Goal: Information Seeking & Learning: Compare options

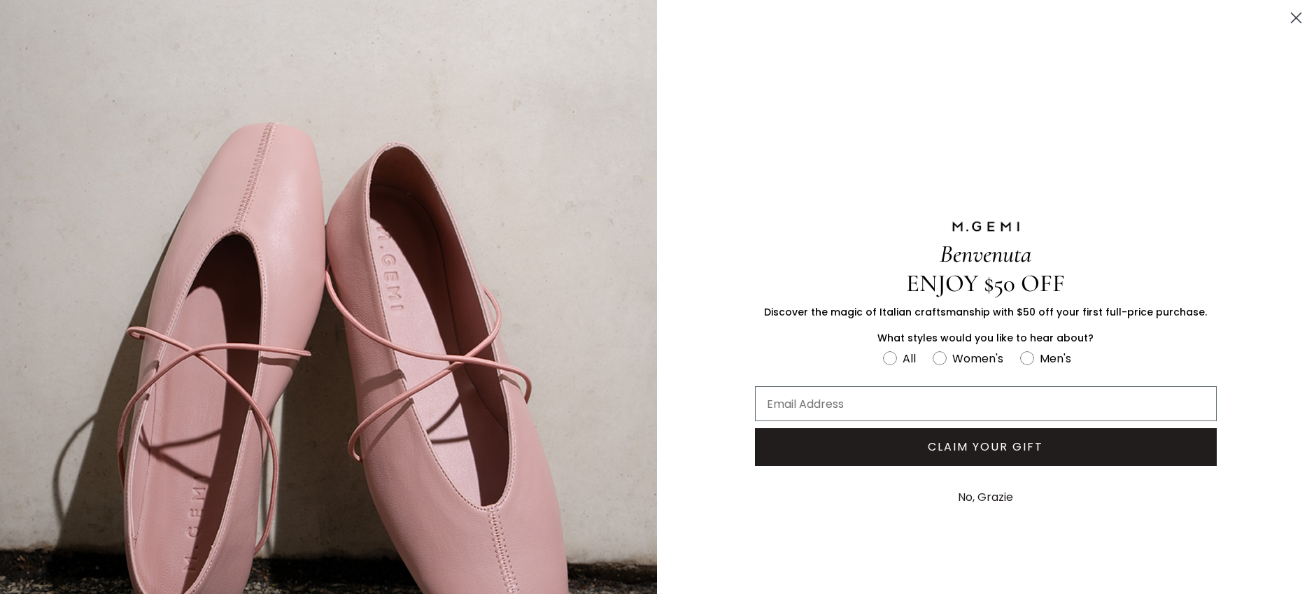
click at [986, 499] on button "No, Grazie" at bounding box center [985, 497] width 69 height 35
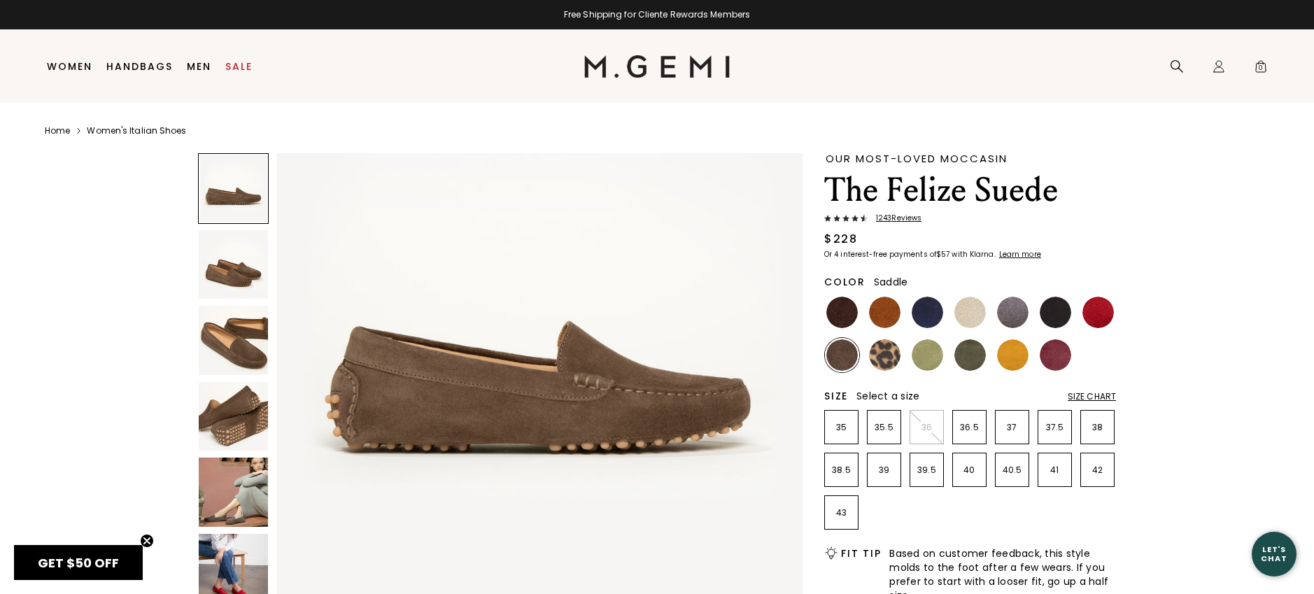
click at [883, 324] on img at bounding box center [884, 312] width 31 height 31
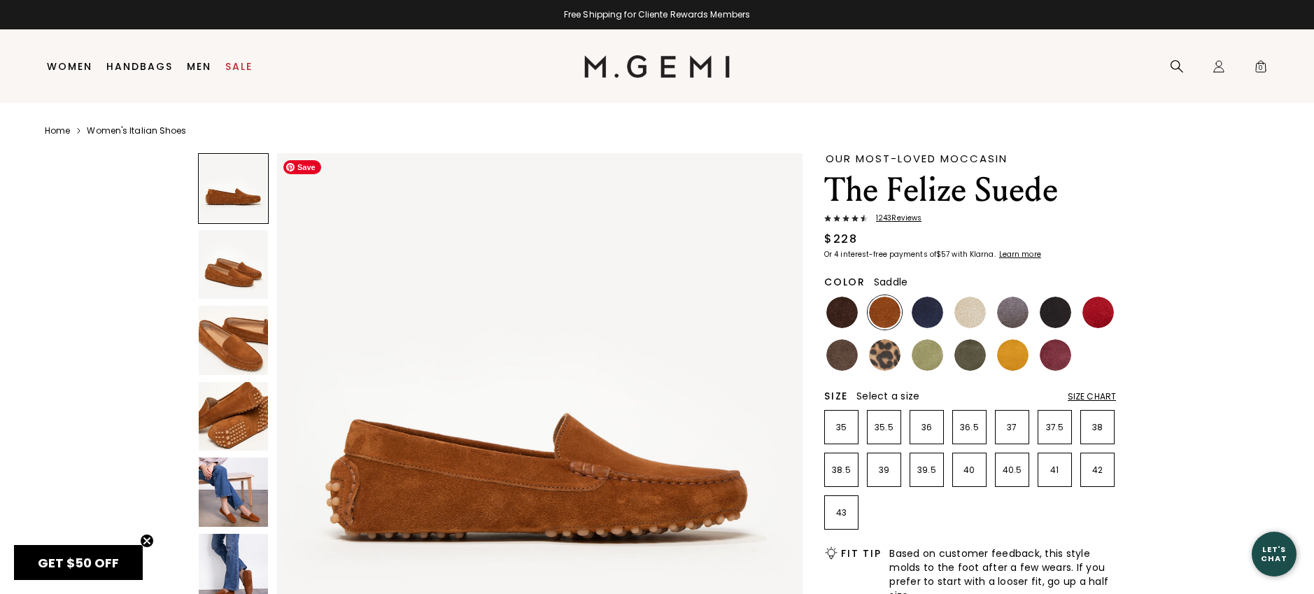
scroll to position [133, 0]
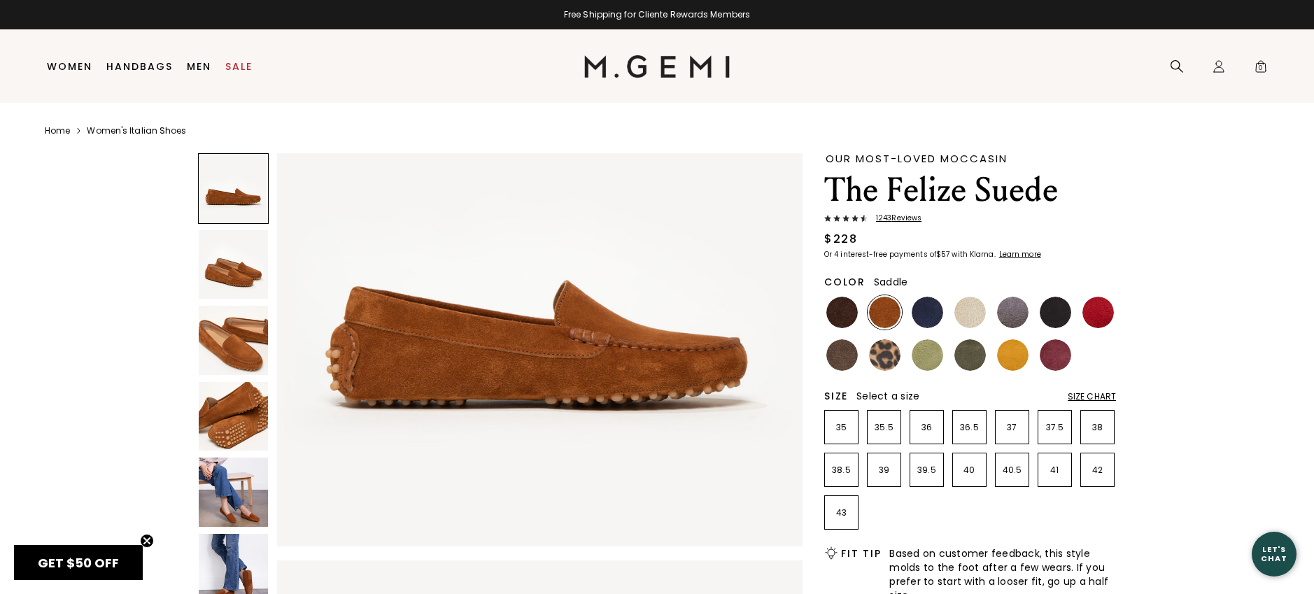
click at [249, 337] on img at bounding box center [233, 340] width 69 height 69
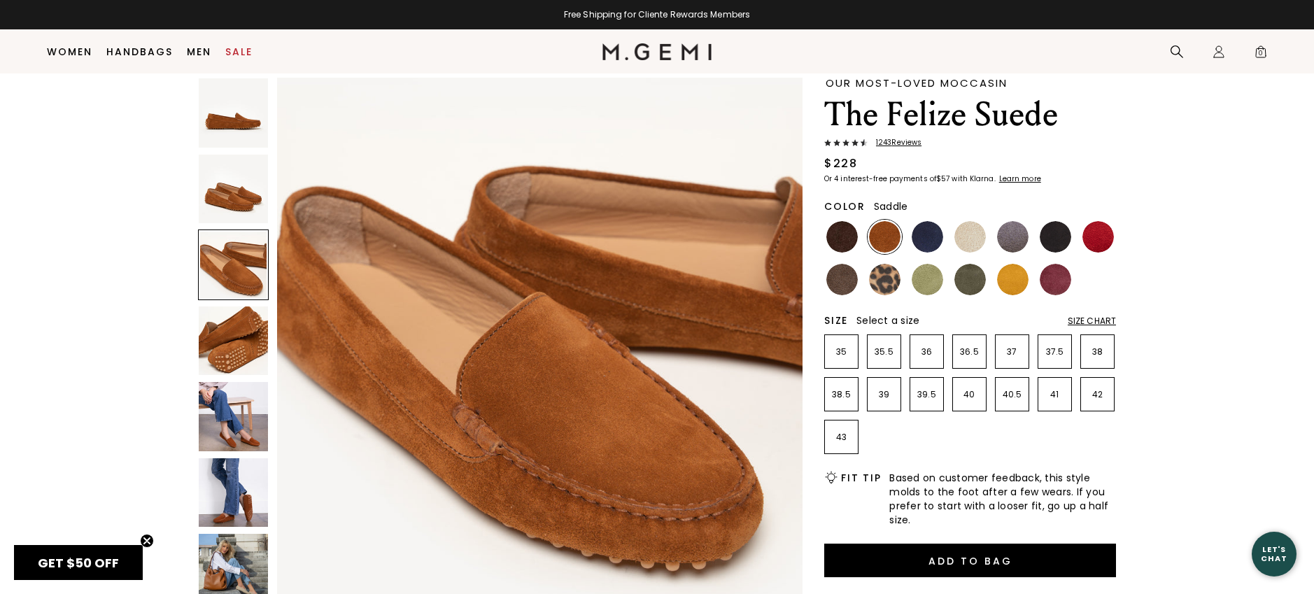
scroll to position [38, 0]
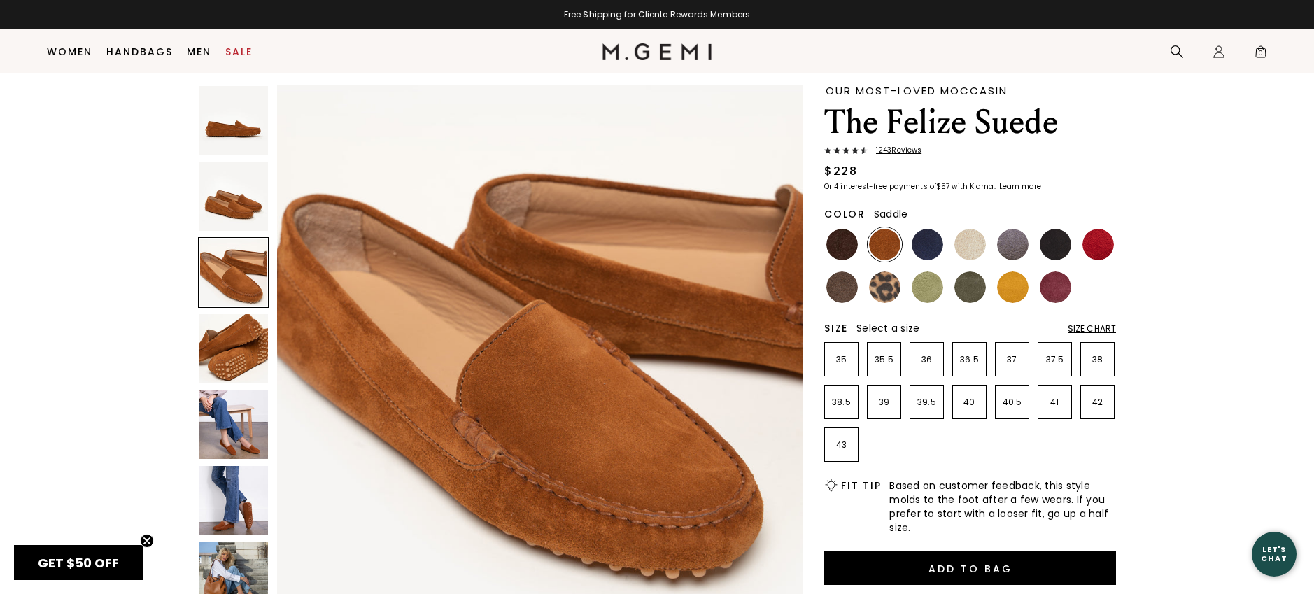
click at [247, 358] on img at bounding box center [233, 348] width 69 height 69
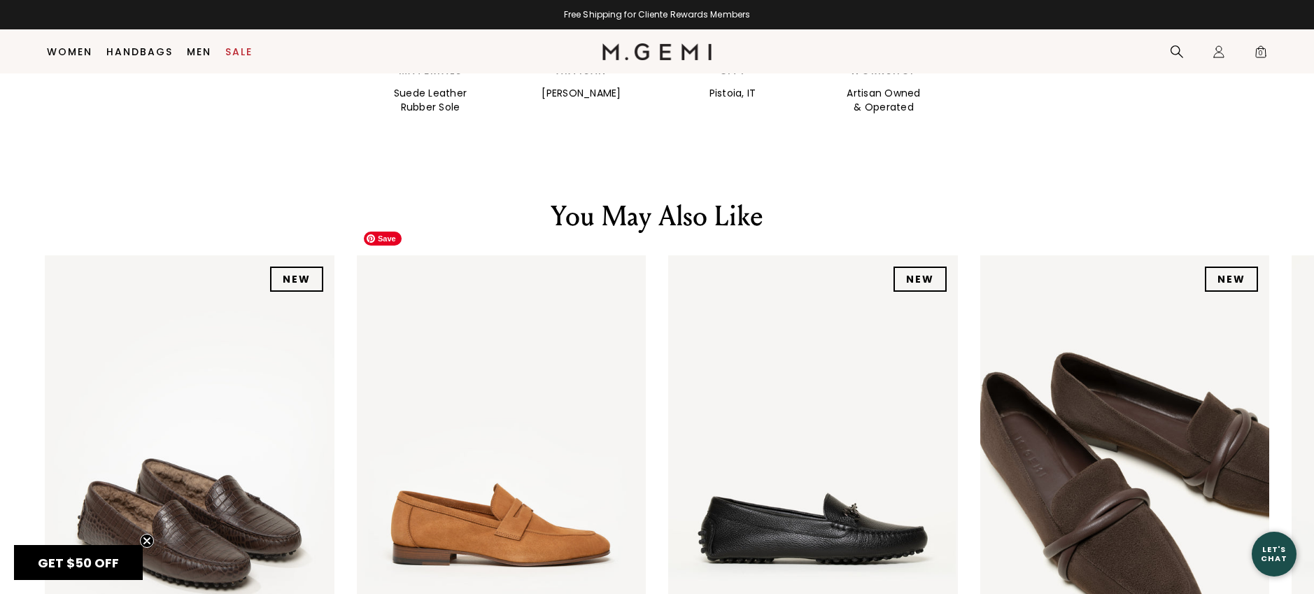
scroll to position [1940, 0]
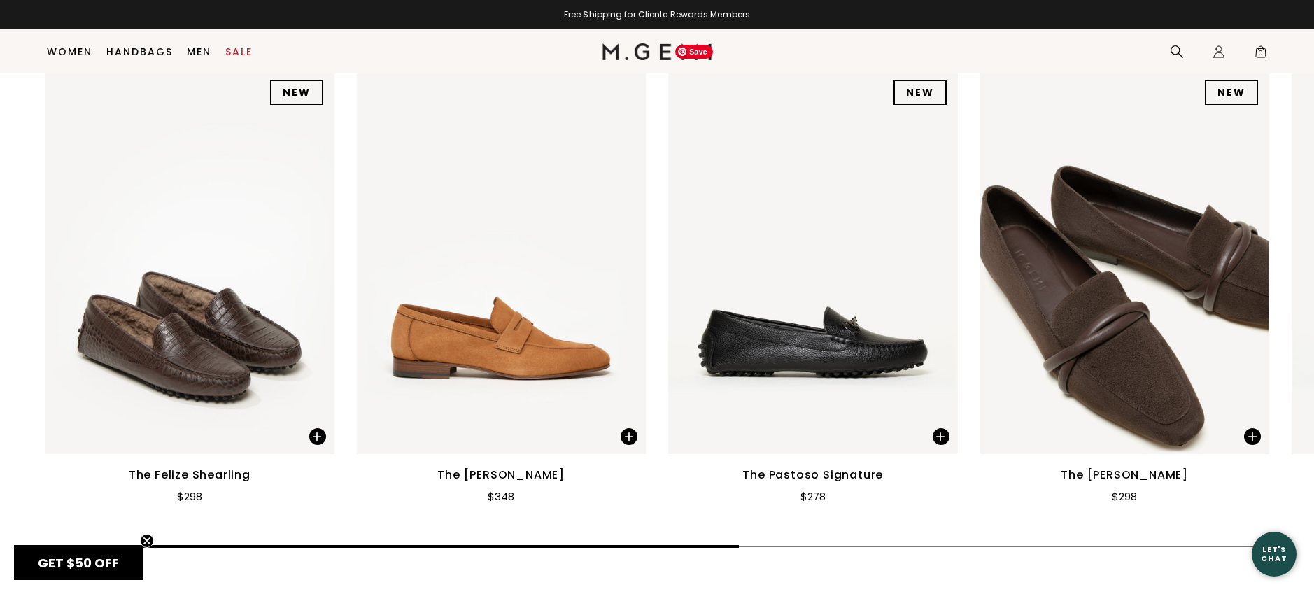
click at [858, 303] on img at bounding box center [813, 262] width 290 height 386
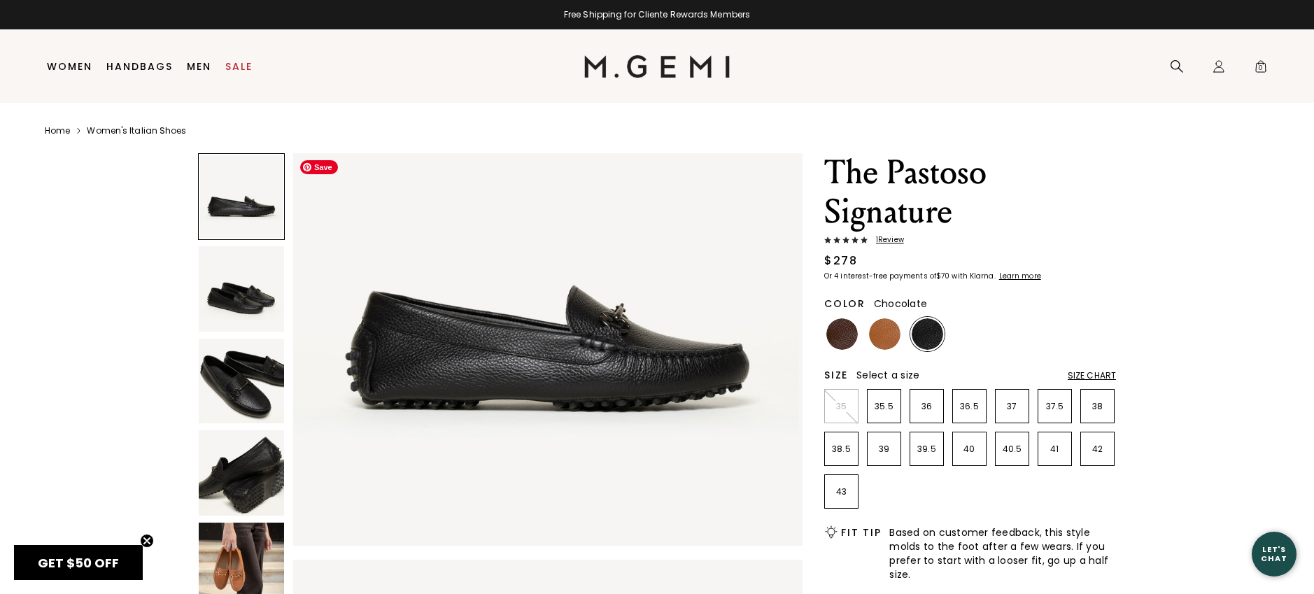
click at [843, 339] on img at bounding box center [841, 333] width 31 height 31
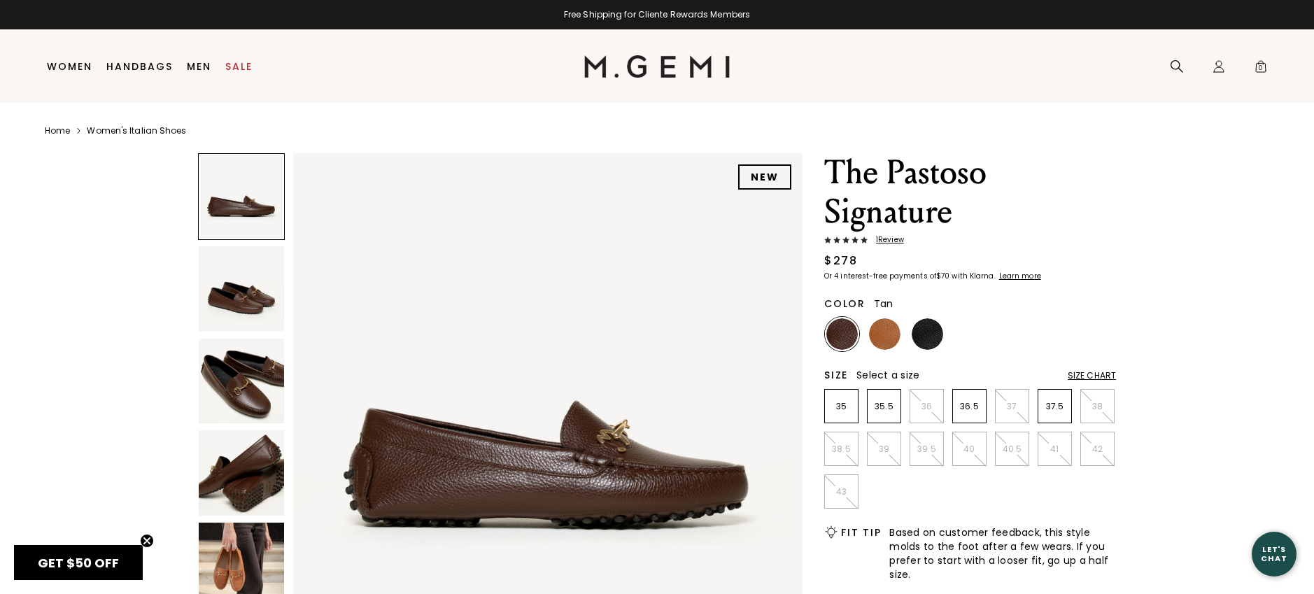
click at [882, 341] on img at bounding box center [884, 333] width 31 height 31
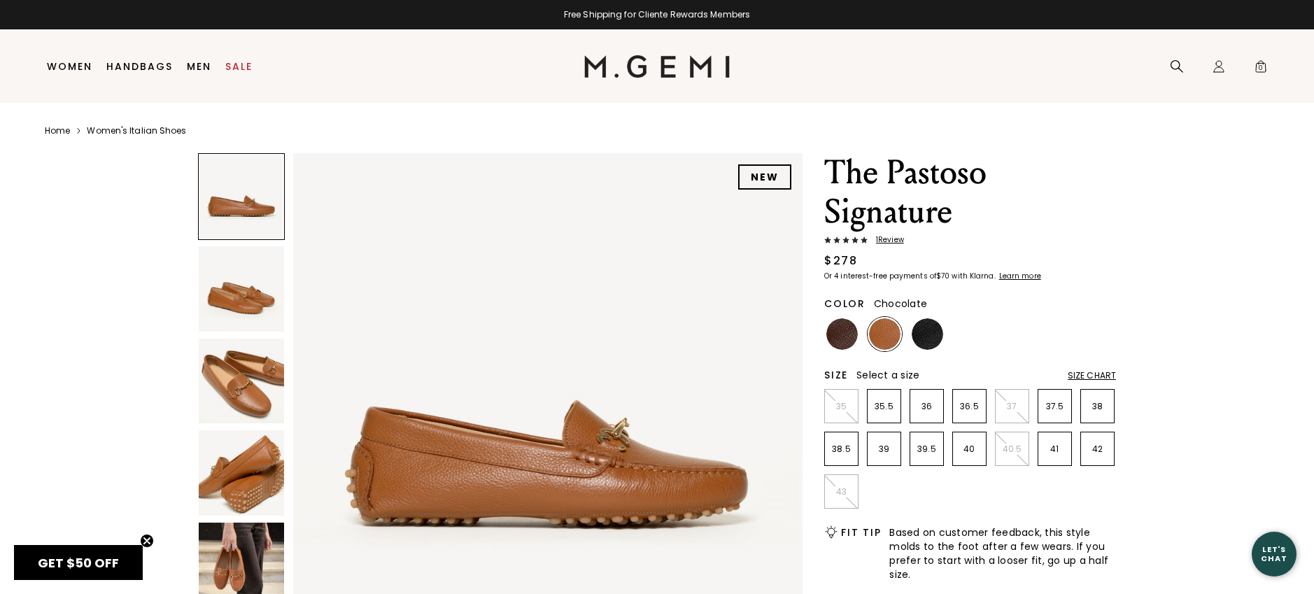
click at [851, 337] on img at bounding box center [841, 333] width 31 height 31
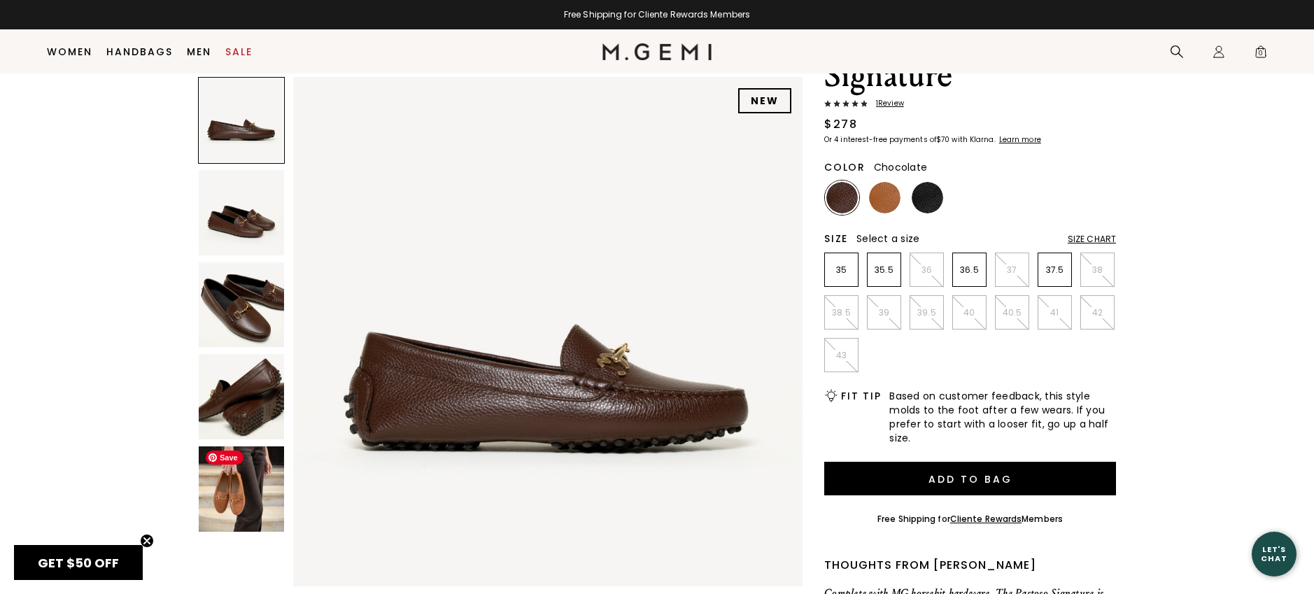
scroll to position [108, 0]
click at [256, 493] on img at bounding box center [241, 488] width 85 height 85
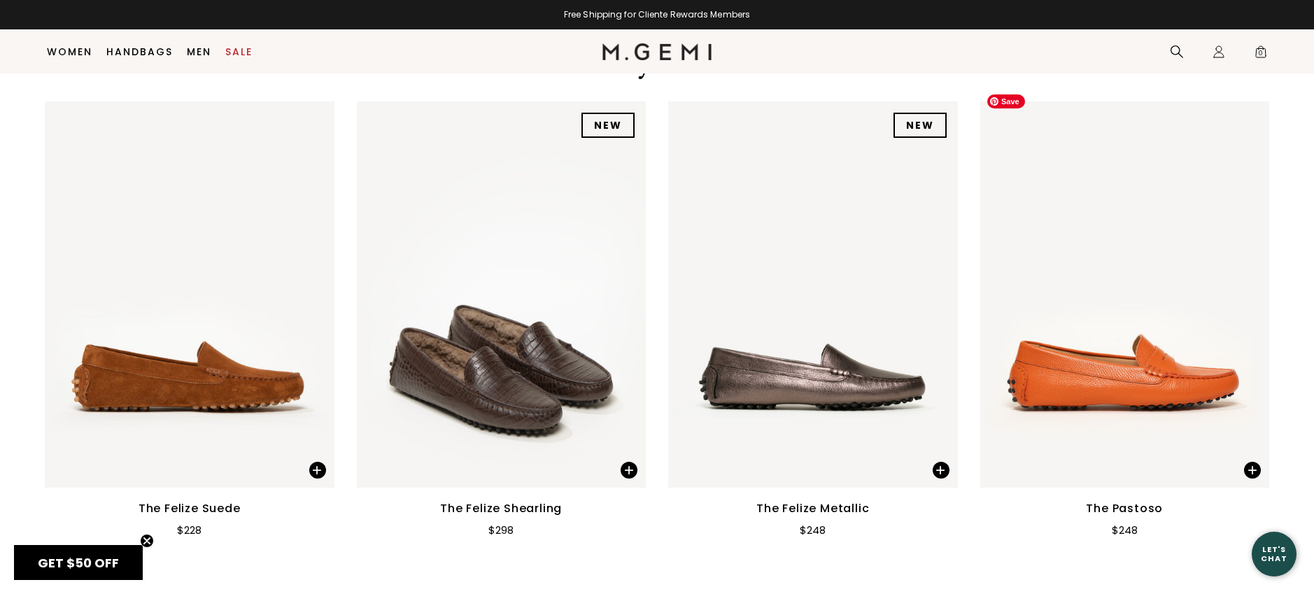
scroll to position [1935, 0]
click at [1145, 389] on img at bounding box center [1125, 295] width 290 height 386
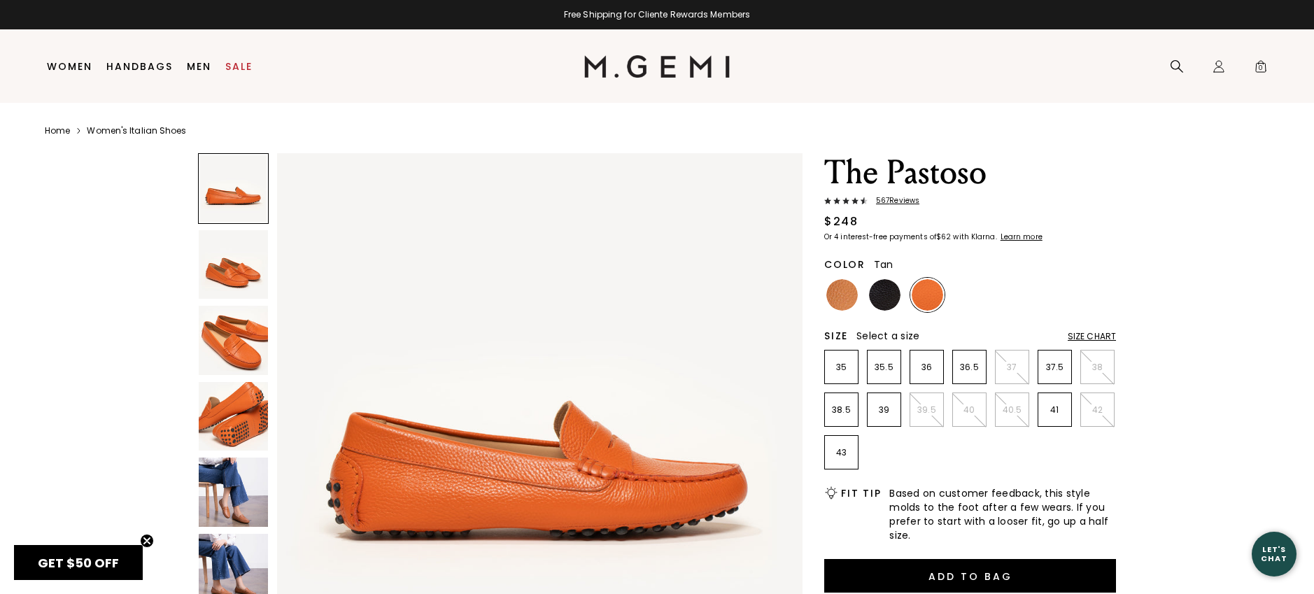
click at [837, 299] on img at bounding box center [841, 294] width 31 height 31
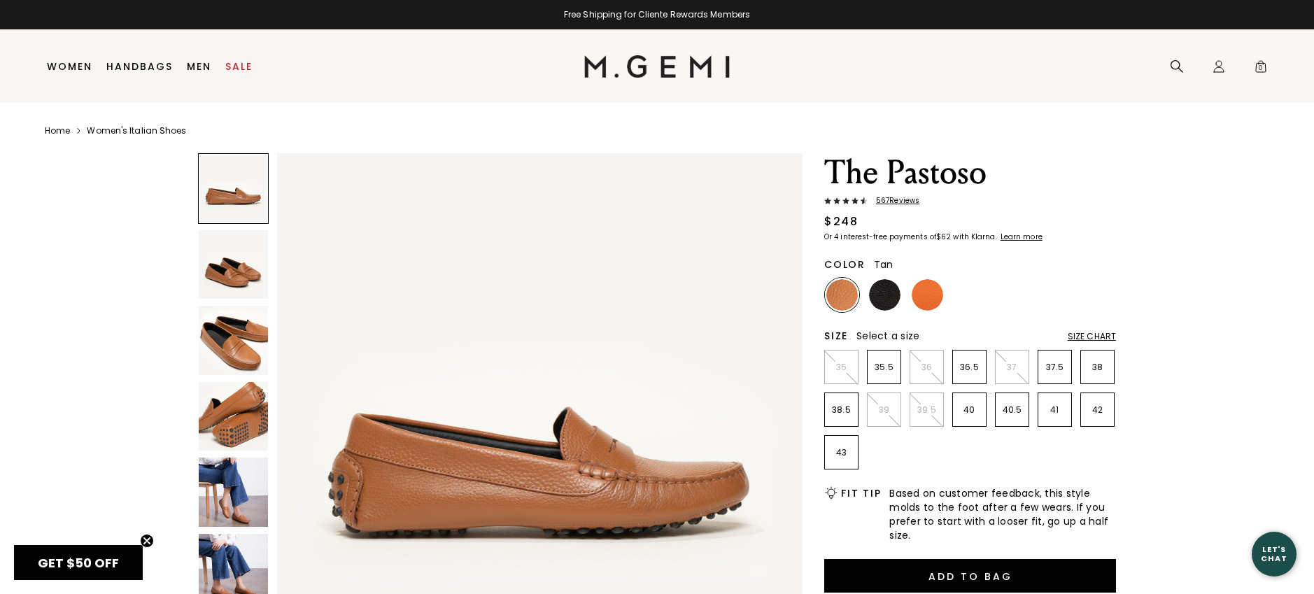
click at [251, 418] on img at bounding box center [233, 416] width 69 height 69
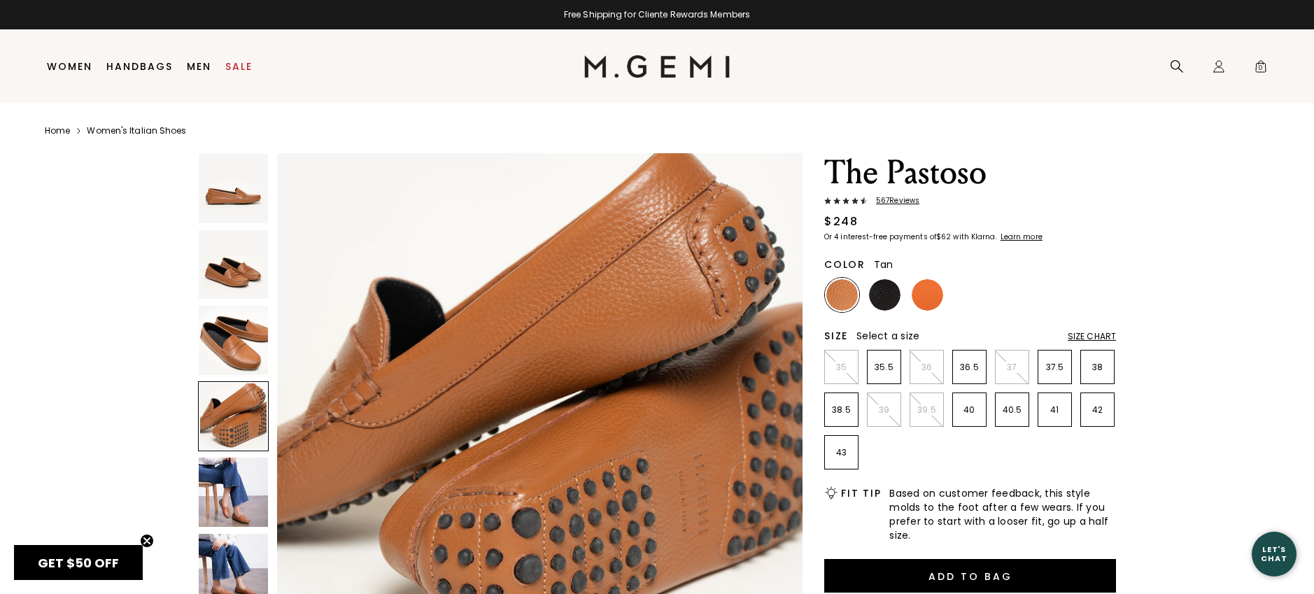
scroll to position [1, 0]
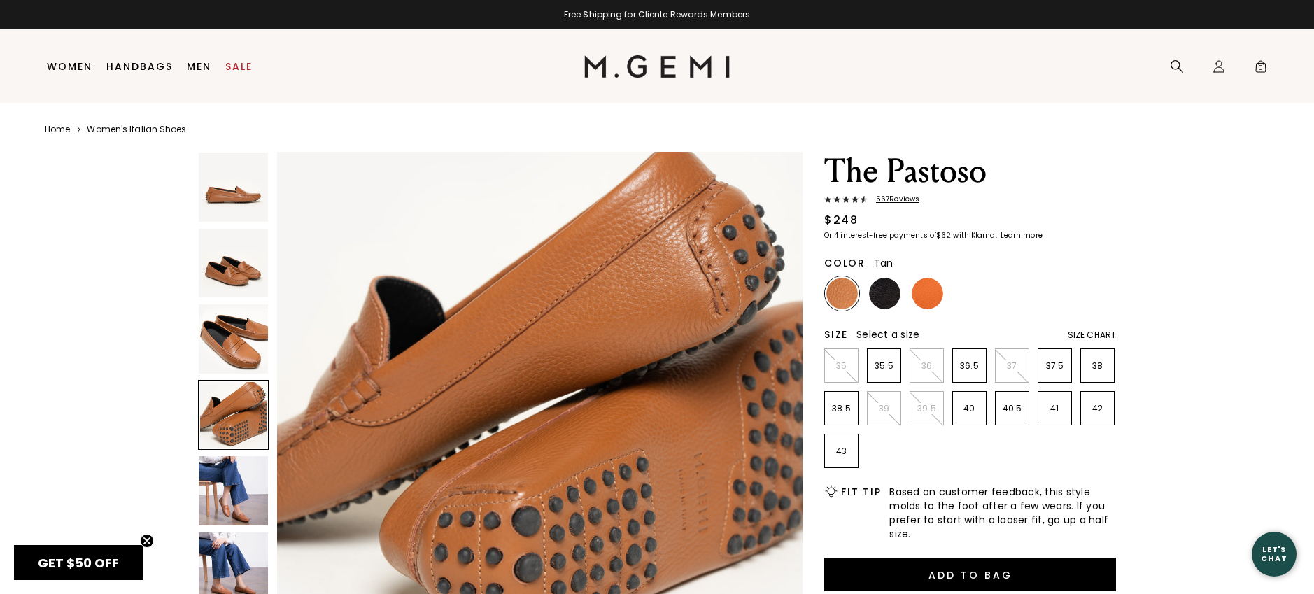
click at [241, 317] on img at bounding box center [233, 338] width 69 height 69
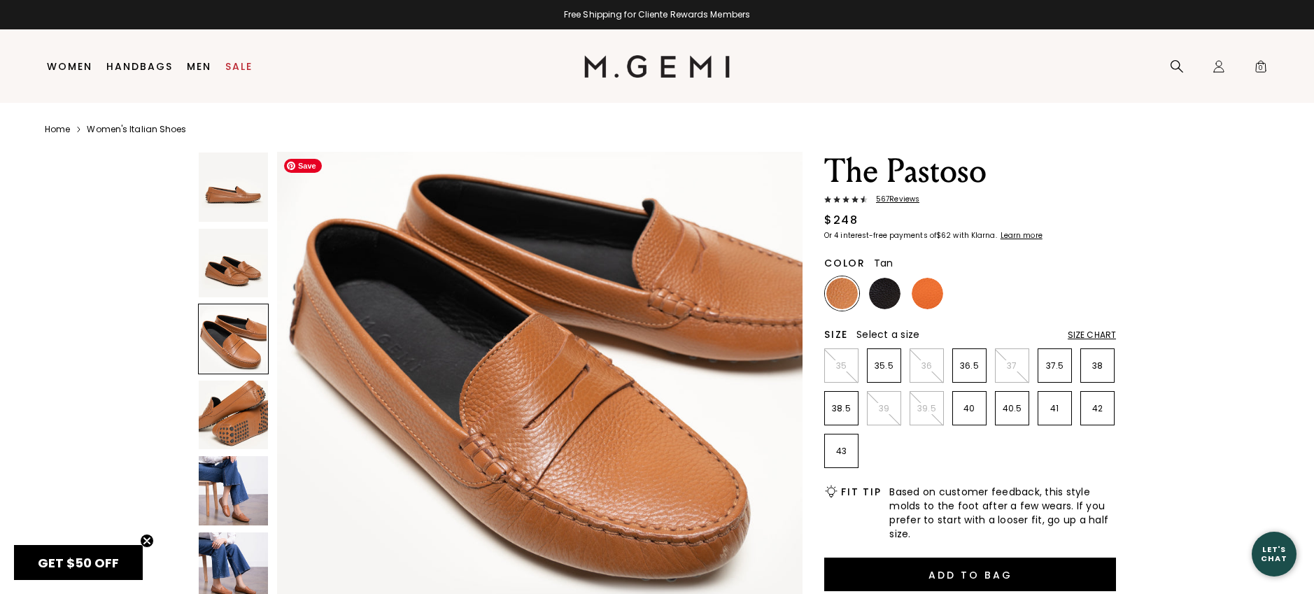
scroll to position [1140, 0]
